Goal: Transaction & Acquisition: Download file/media

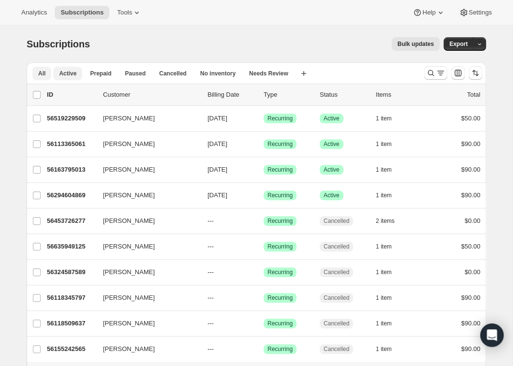
click at [70, 73] on span "Active" at bounding box center [67, 74] width 17 height 8
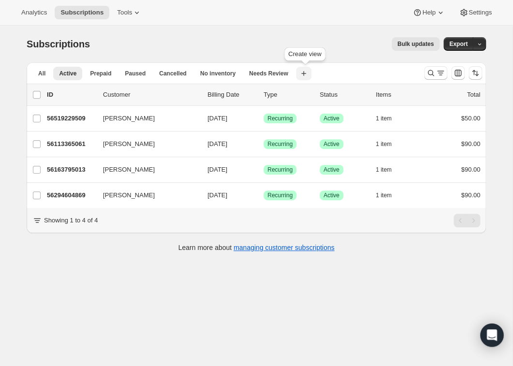
click at [306, 75] on icon "button" at bounding box center [303, 73] width 5 height 5
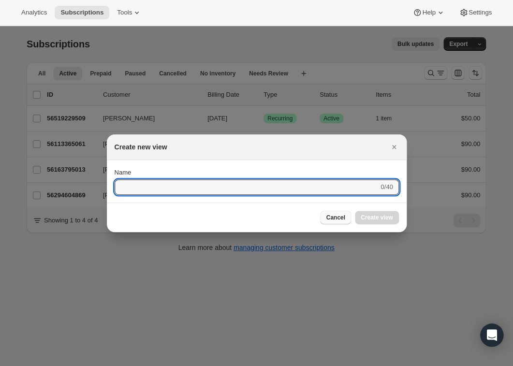
click at [331, 217] on span "Cancel" at bounding box center [335, 218] width 19 height 8
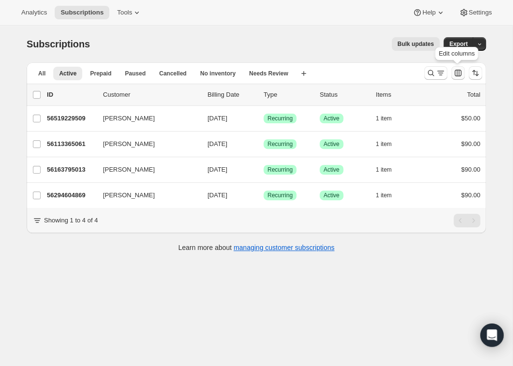
click at [459, 74] on icon "Customize table column order and visibility" at bounding box center [458, 73] width 10 height 10
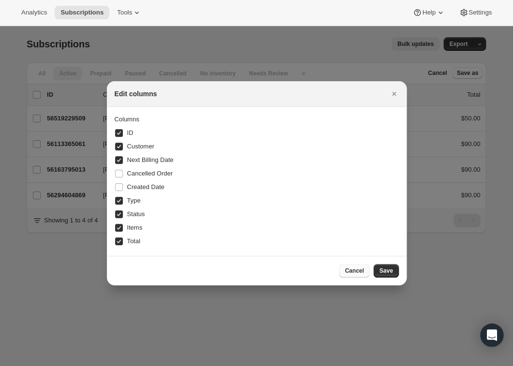
click at [356, 270] on span "Cancel" at bounding box center [354, 271] width 19 height 8
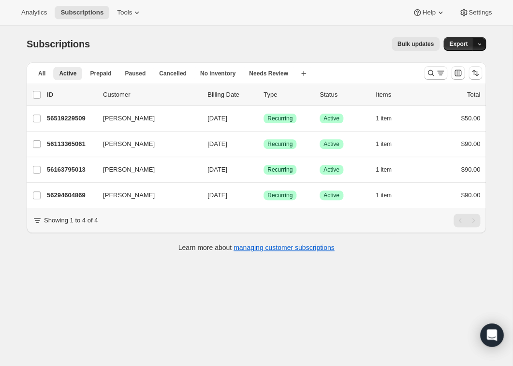
click at [480, 45] on icon "button" at bounding box center [479, 45] width 3 height 2
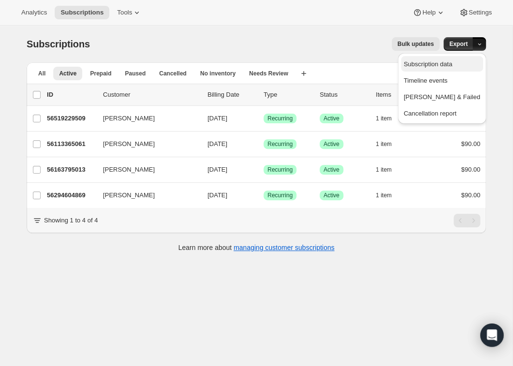
click at [452, 66] on span "Subscription data" at bounding box center [428, 63] width 48 height 7
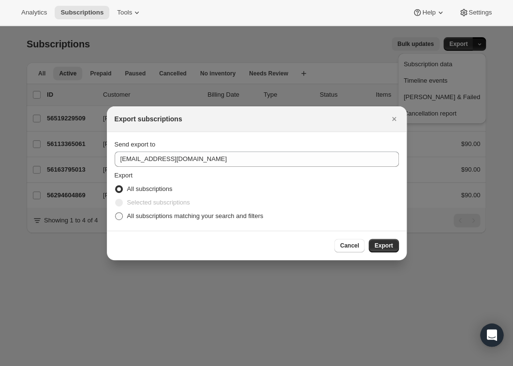
click at [118, 216] on span ":ra:" at bounding box center [119, 216] width 8 height 8
click at [116, 213] on input "All subscriptions matching your search and filters" at bounding box center [115, 212] width 0 height 0
radio input "true"
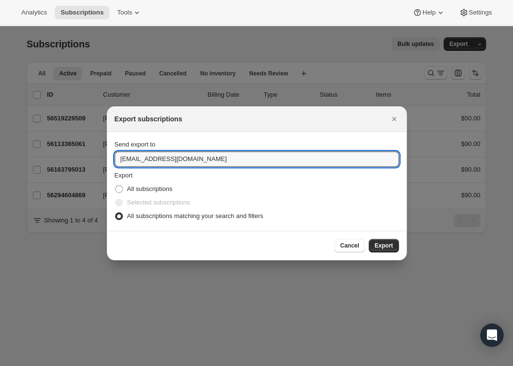
drag, startPoint x: 140, startPoint y: 160, endPoint x: 100, endPoint y: 159, distance: 39.7
click at [115, 159] on input "[EMAIL_ADDRESS][DOMAIN_NAME]" at bounding box center [257, 158] width 285 height 15
type input "[EMAIL_ADDRESS][DOMAIN_NAME]"
click at [388, 247] on span "Export" at bounding box center [384, 246] width 18 height 8
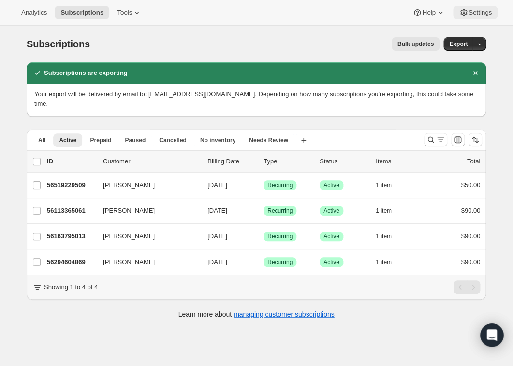
click at [462, 15] on icon at bounding box center [464, 13] width 10 height 10
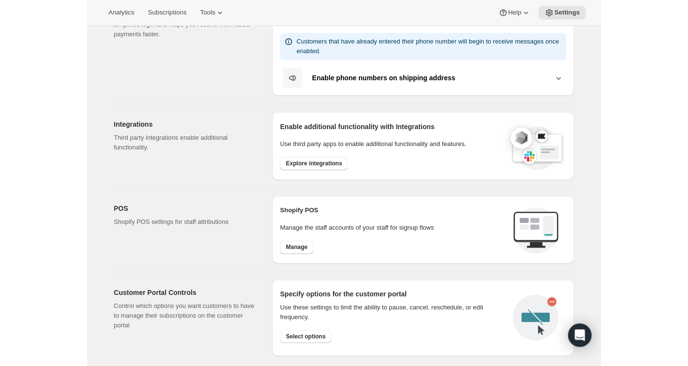
scroll to position [242, 0]
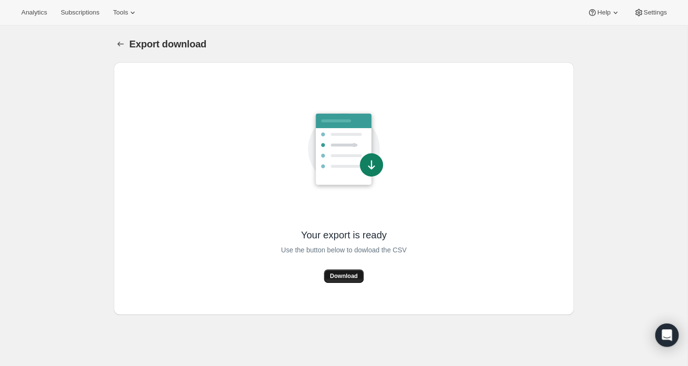
click at [343, 275] on span "Download" at bounding box center [344, 276] width 28 height 8
